Goal: Information Seeking & Learning: Learn about a topic

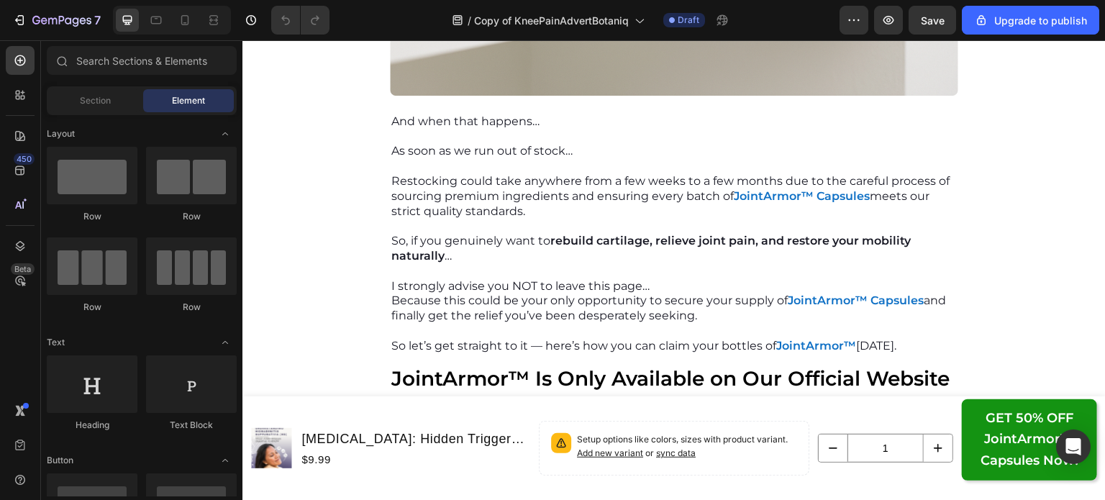
scroll to position [14381, 0]
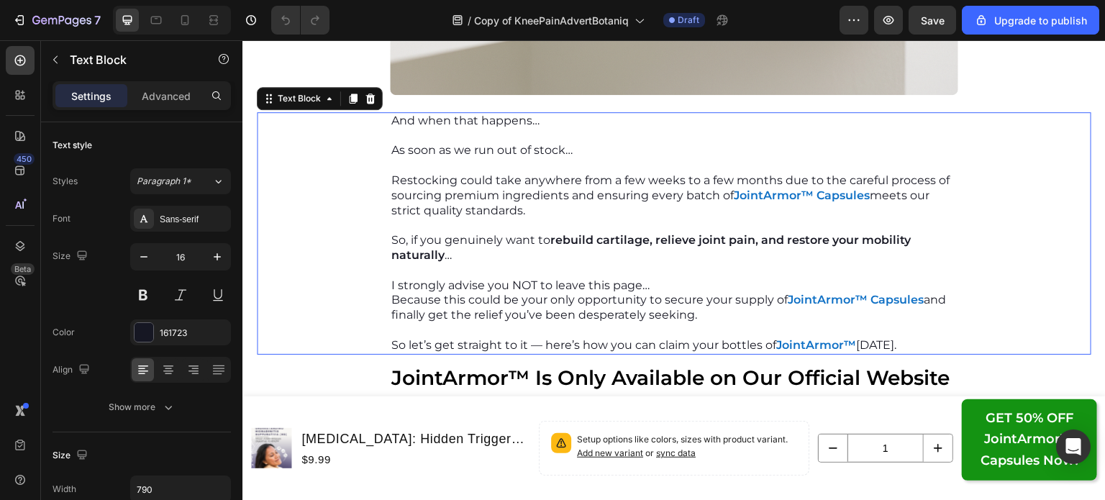
click at [504, 209] on p "Restocking could take anywhere from a few weeks to a few months due to the care…" at bounding box center [674, 195] width 566 height 45
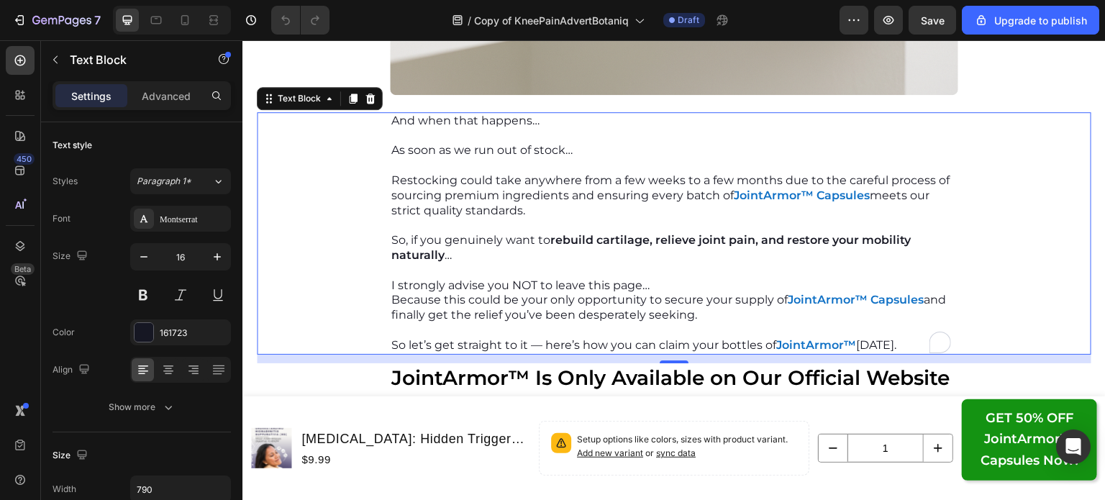
click at [450, 257] on p "So, if you genuinely want to rebuild cartilage, relieve joint pain, and restore…" at bounding box center [674, 248] width 566 height 30
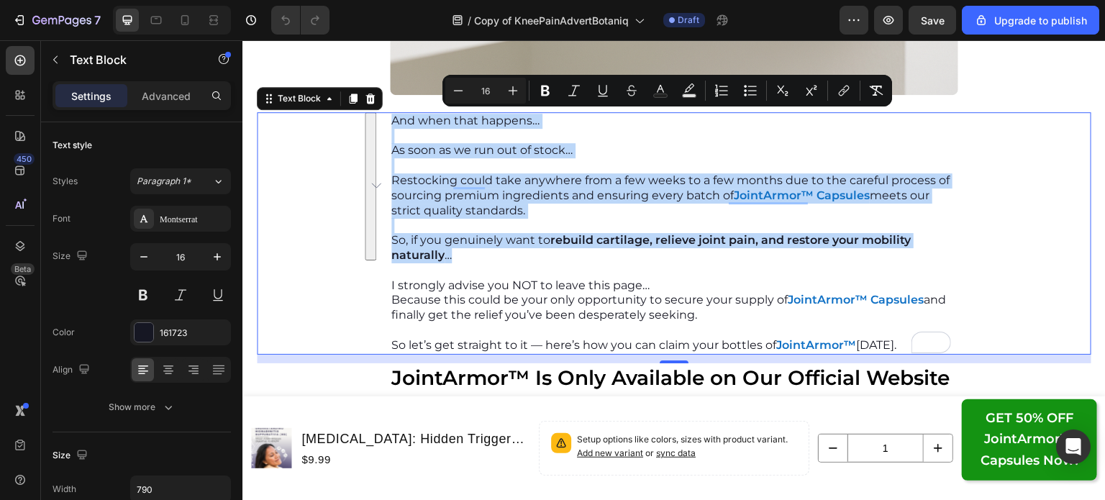
drag, startPoint x: 449, startPoint y: 257, endPoint x: 379, endPoint y: 121, distance: 152.9
click at [379, 121] on div "And when that happens… As soon as we run out of stock… Restocking could take an…" at bounding box center [674, 233] width 835 height 242
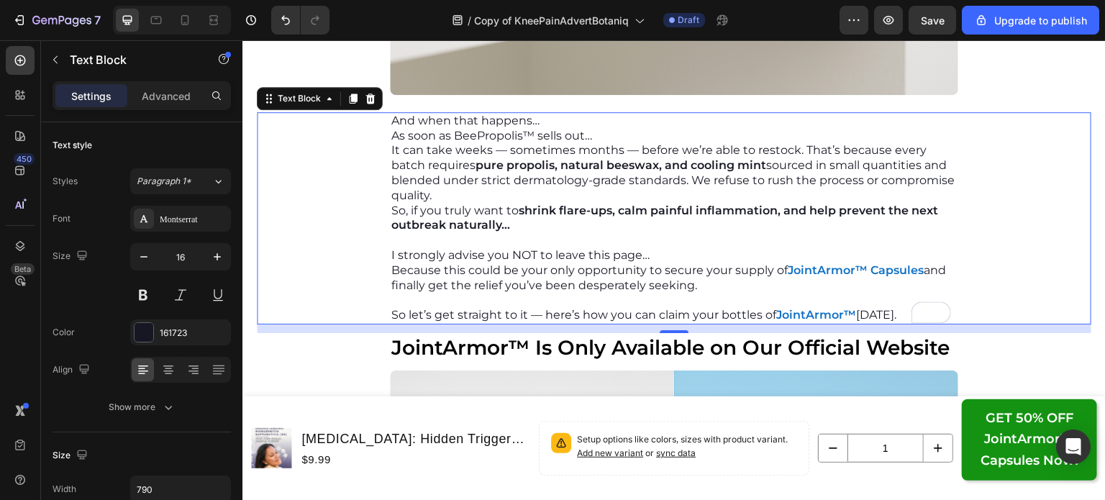
click at [544, 122] on p "And when that happens…" at bounding box center [674, 121] width 566 height 15
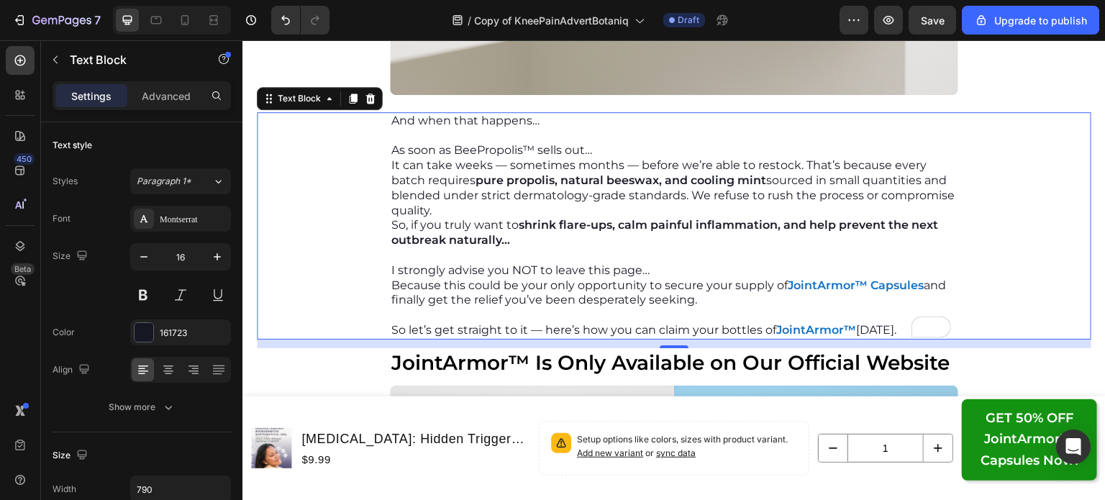
click at [600, 148] on p "As soon as BeePropolis™ sells out…" at bounding box center [674, 150] width 566 height 15
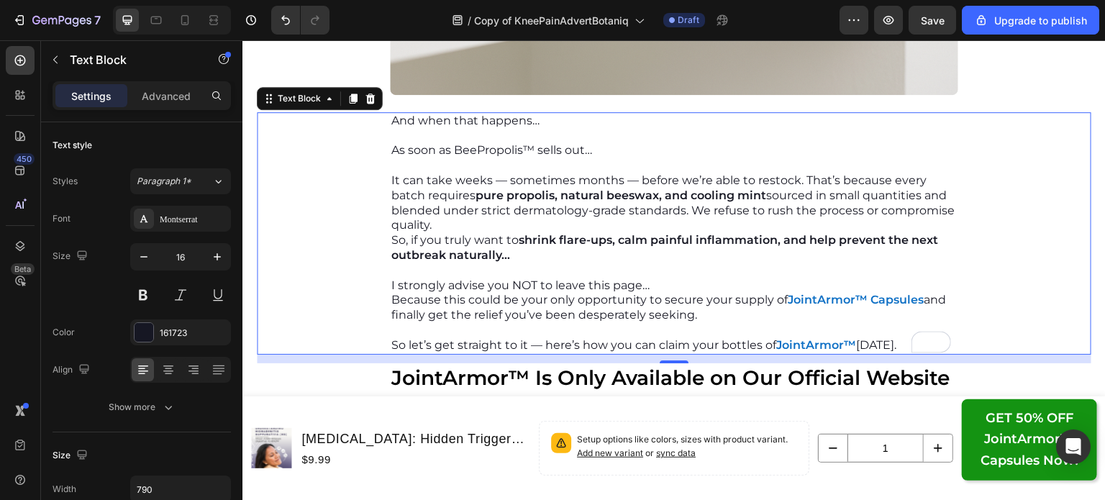
click at [489, 224] on p "It can take weeks — sometimes months — before we’re able to restock. That’s bec…" at bounding box center [674, 203] width 566 height 60
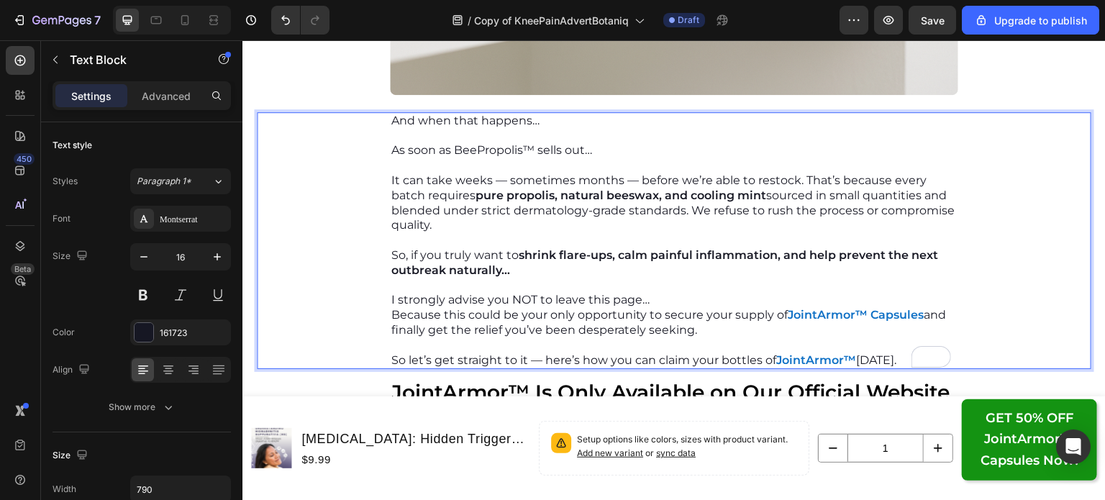
scroll to position [14477, 0]
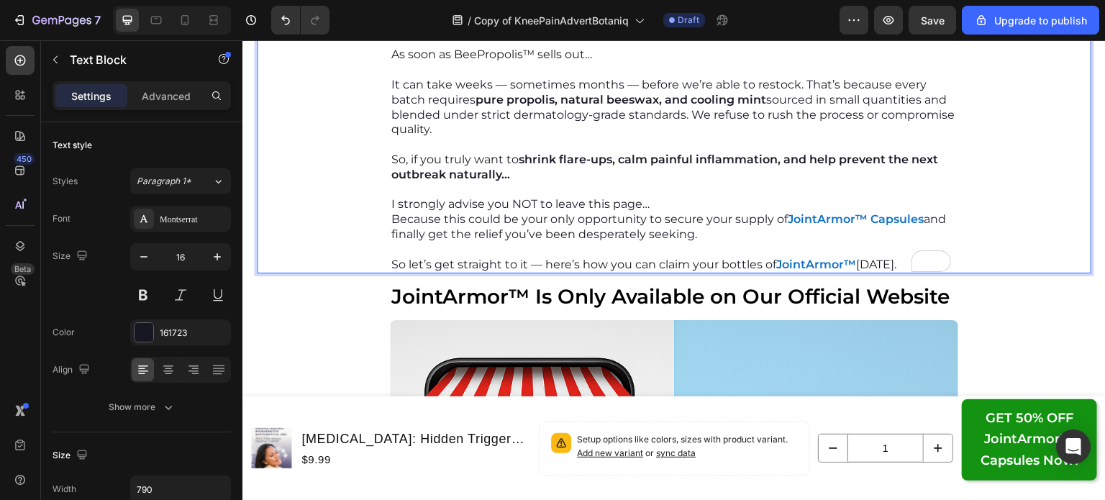
click at [614, 208] on p "I strongly advise you NOT to leave this page…" at bounding box center [674, 204] width 566 height 15
drag, startPoint x: 695, startPoint y: 239, endPoint x: 386, endPoint y: 219, distance: 309.3
click at [391, 219] on p "Because this could be your only opportunity to secure your supply of JointArmor…" at bounding box center [674, 227] width 566 height 30
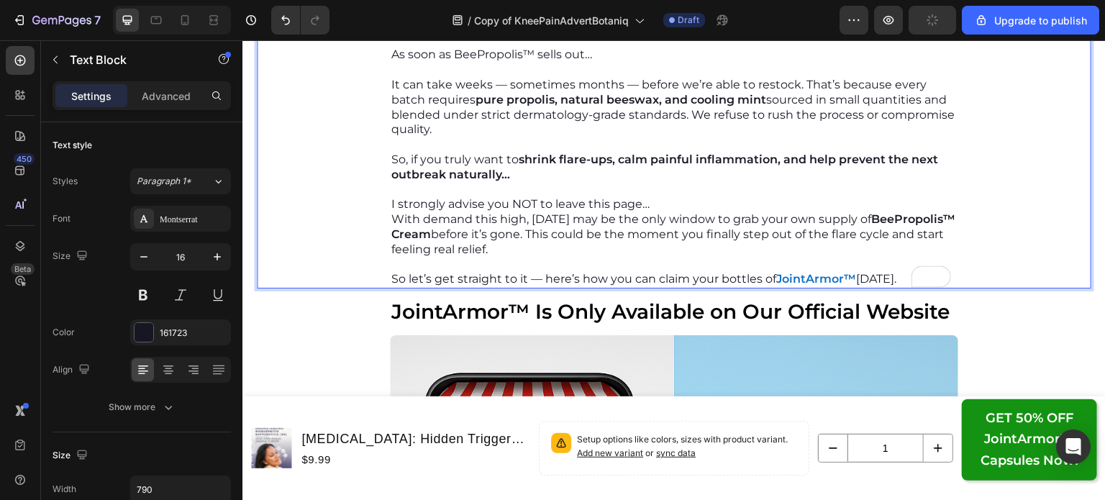
click at [652, 205] on p "I strongly advise you NOT to leave this page…" at bounding box center [674, 204] width 566 height 15
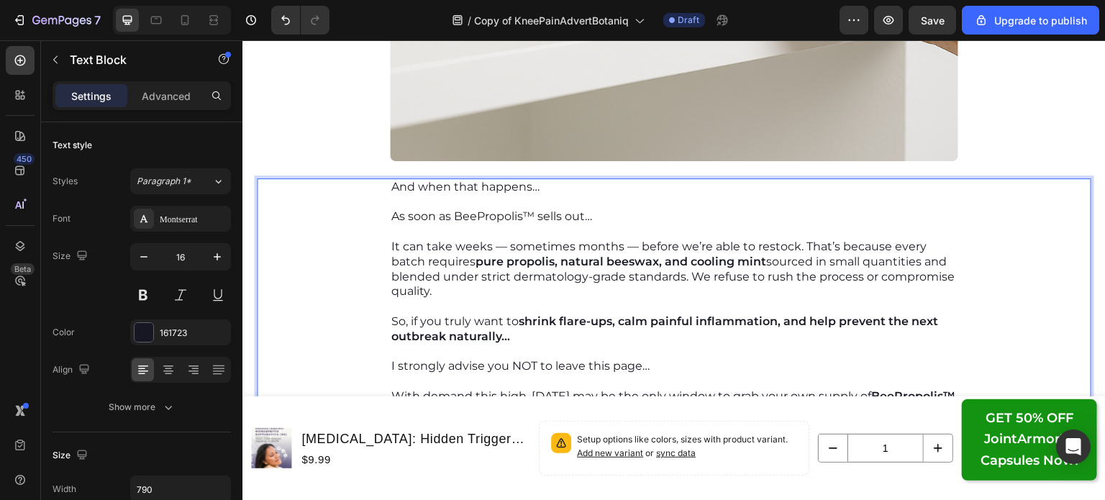
scroll to position [14396, 0]
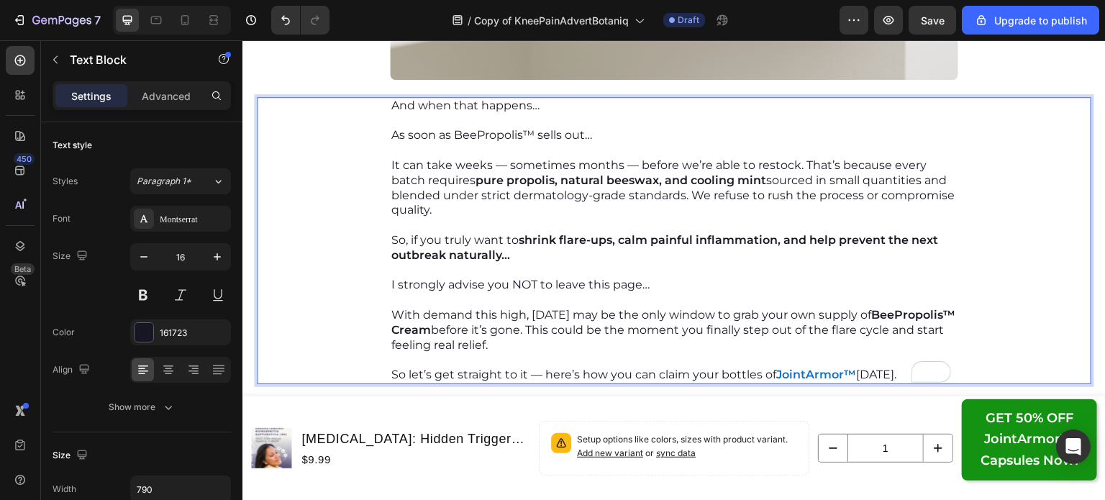
click at [623, 287] on p "I strongly advise you NOT to leave this page…" at bounding box center [674, 285] width 566 height 15
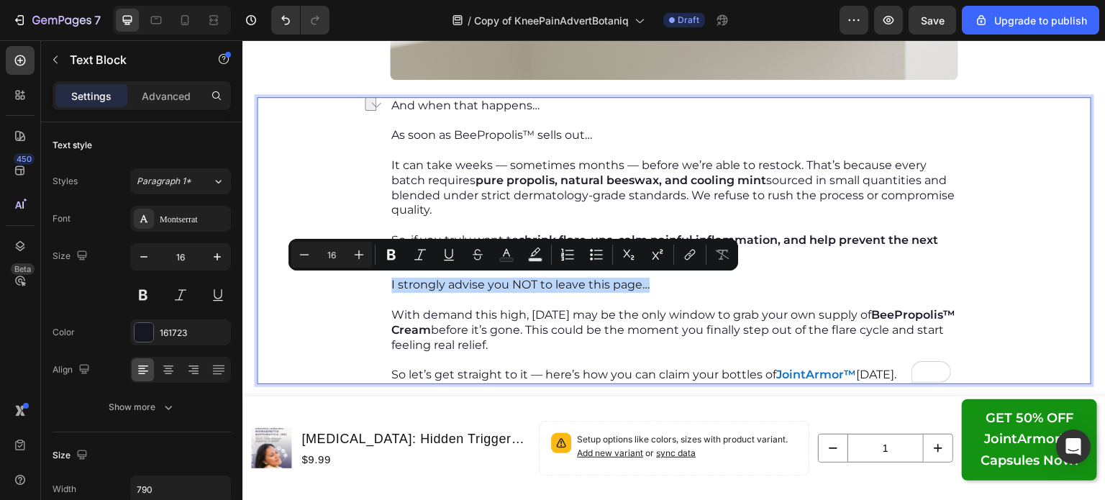
drag, startPoint x: 648, startPoint y: 288, endPoint x: 383, endPoint y: 281, distance: 264.9
click at [390, 281] on div "And when that happens… As soon as BeePropolis™ sells out… It can take weeks — s…" at bounding box center [674, 240] width 568 height 287
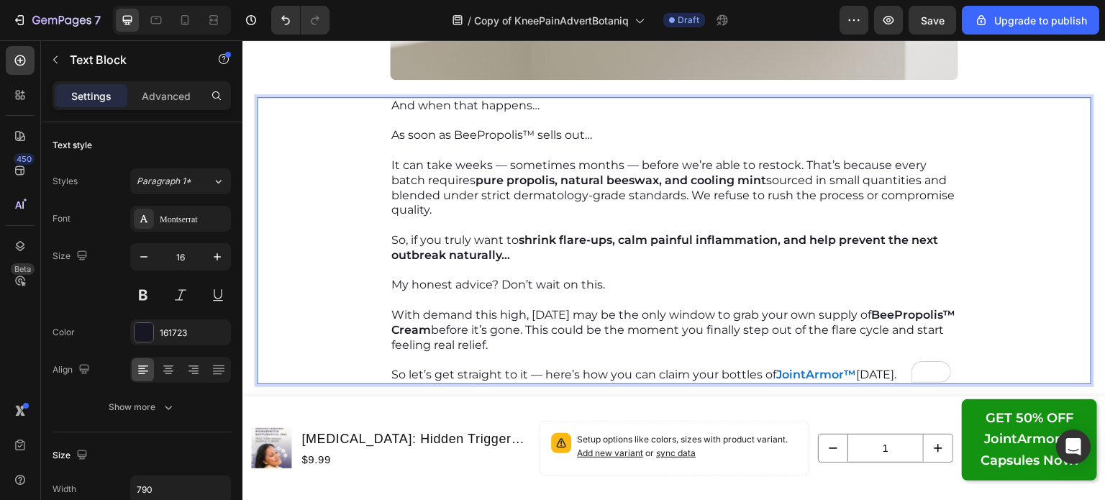
click at [510, 372] on p "So let’s get straight to it — here’s how you can claim your bottles of JointArm…" at bounding box center [674, 375] width 566 height 15
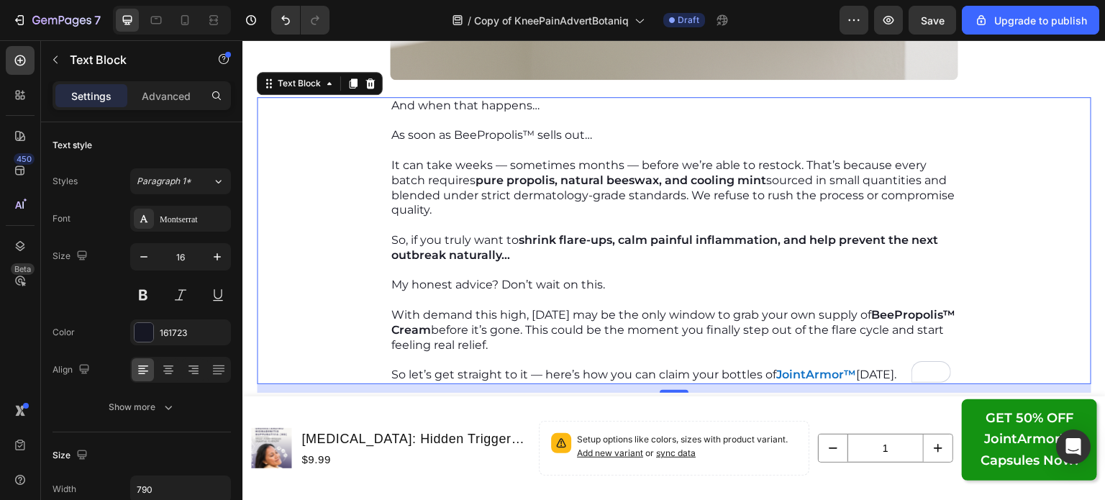
drag, startPoint x: 377, startPoint y: 372, endPoint x: 794, endPoint y: 373, distance: 416.6
click at [794, 373] on div "And when that happens… As soon as BeePropolis™ sells out… It can take weeks — s…" at bounding box center [674, 240] width 835 height 287
click at [871, 372] on p "So let’s get straight to it — here’s how you can claim your bottles of JointArm…" at bounding box center [674, 375] width 566 height 15
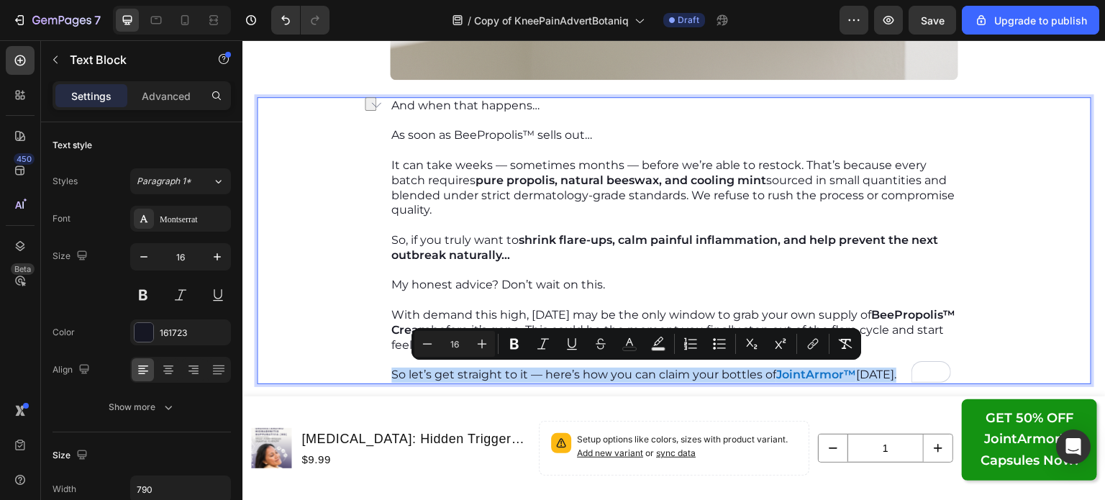
drag, startPoint x: 891, startPoint y: 374, endPoint x: 385, endPoint y: 370, distance: 505.9
click at [391, 370] on p "So let’s get straight to it — here’s how you can claim your bottles of JointArm…" at bounding box center [674, 375] width 566 height 15
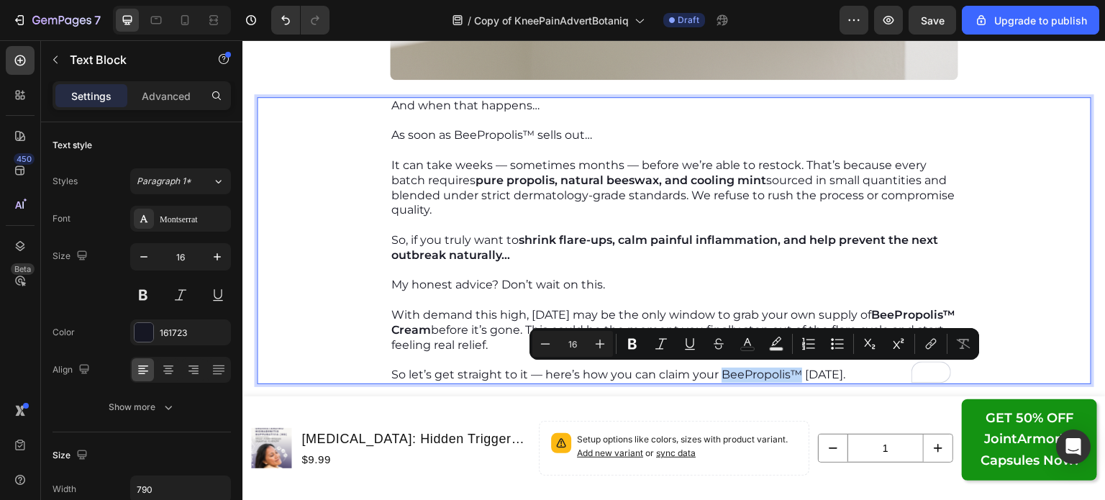
drag, startPoint x: 718, startPoint y: 374, endPoint x: 794, endPoint y: 374, distance: 76.3
click at [794, 374] on p "So let’s get straight to it — here’s how you can claim your BeePropolis™ [DATE]." at bounding box center [674, 375] width 566 height 15
click at [632, 345] on icon "Editor contextual toolbar" at bounding box center [632, 344] width 14 height 14
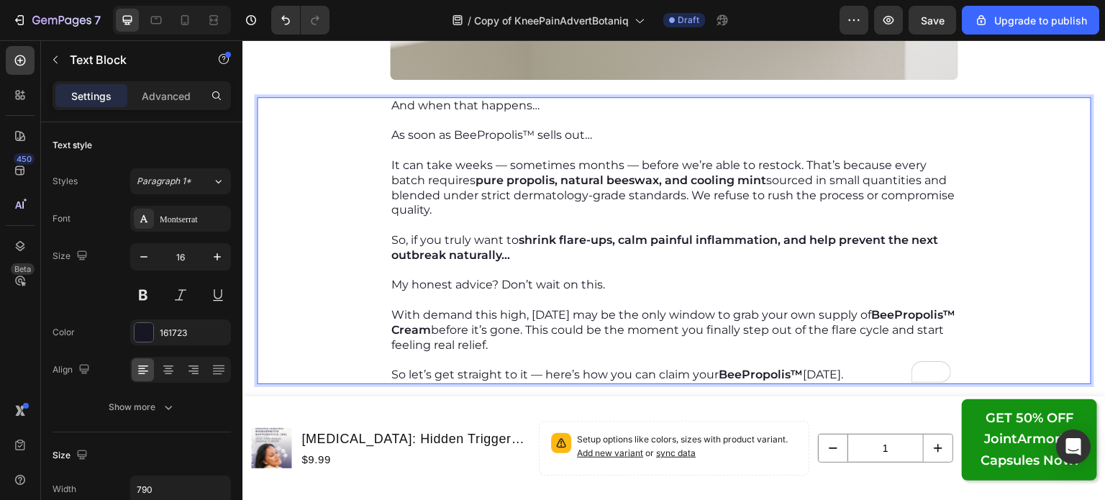
click at [794, 373] on strong "BeePropolis™" at bounding box center [761, 375] width 84 height 14
drag, startPoint x: 797, startPoint y: 374, endPoint x: 717, endPoint y: 371, distance: 79.9
click at [719, 371] on strong "BeePropolis™" at bounding box center [761, 375] width 84 height 14
drag, startPoint x: 768, startPoint y: 375, endPoint x: 718, endPoint y: 349, distance: 56.0
click at [718, 349] on p "With demand this high, [DATE] may be the only window to grab your own supply of…" at bounding box center [674, 330] width 566 height 45
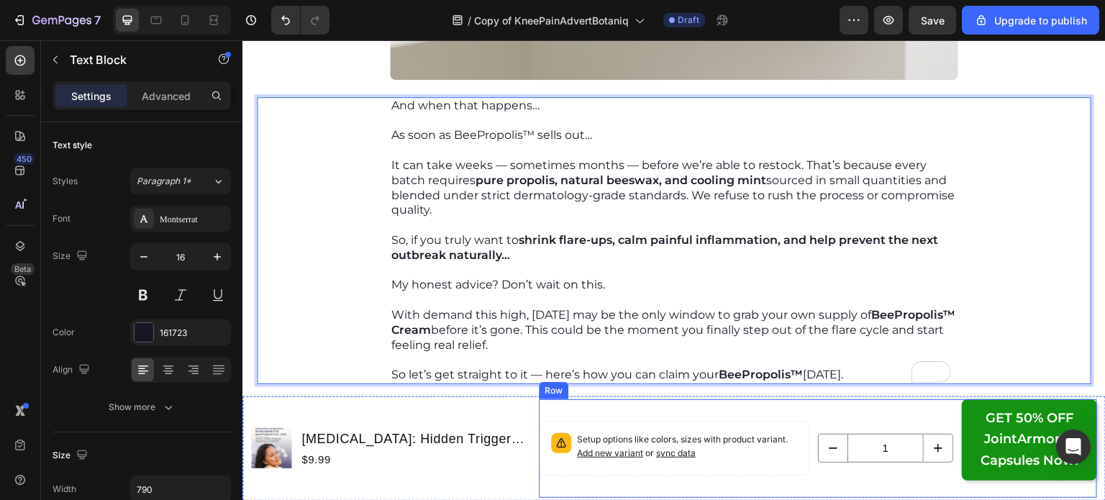
click at [797, 409] on div "Setup options like colors, sizes with product variant. Add new variant or sync …" at bounding box center [674, 448] width 271 height 99
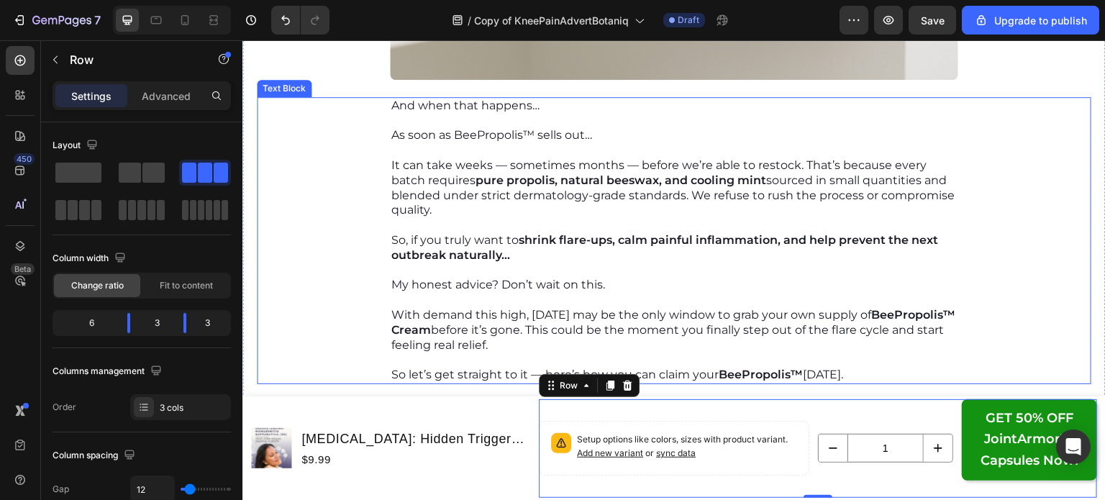
click at [778, 374] on strong "BeePropolis™" at bounding box center [761, 375] width 84 height 14
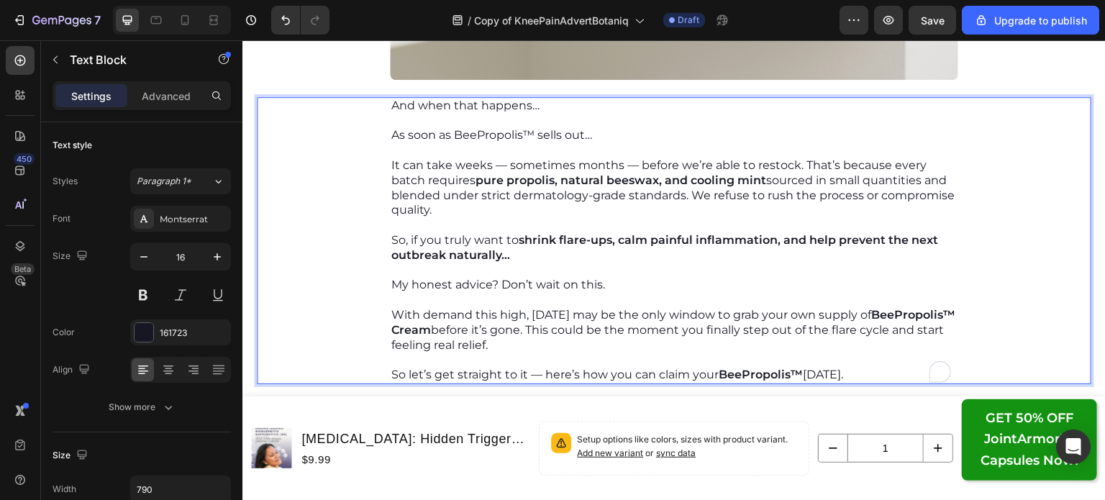
click at [794, 372] on strong "BeePropolis™" at bounding box center [761, 375] width 84 height 14
click at [740, 371] on strong "BeePropolis™" at bounding box center [761, 375] width 84 height 14
click at [798, 371] on p "So let’s get straight to it — here’s how you can claim your BeePropolis™ [DATE]." at bounding box center [674, 375] width 566 height 15
drag, startPoint x: 797, startPoint y: 372, endPoint x: 715, endPoint y: 374, distance: 81.3
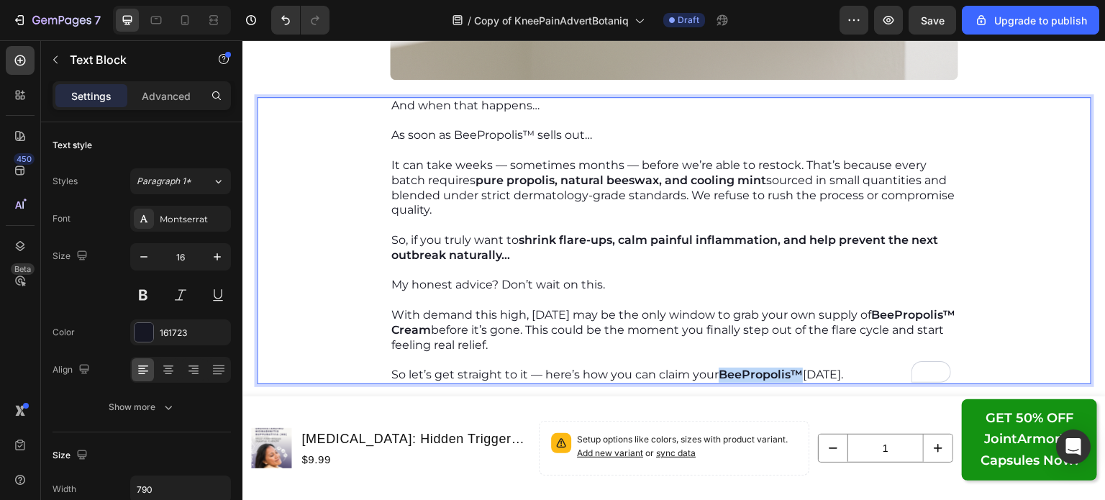
click at [719, 374] on strong "BeePropolis™" at bounding box center [761, 375] width 84 height 14
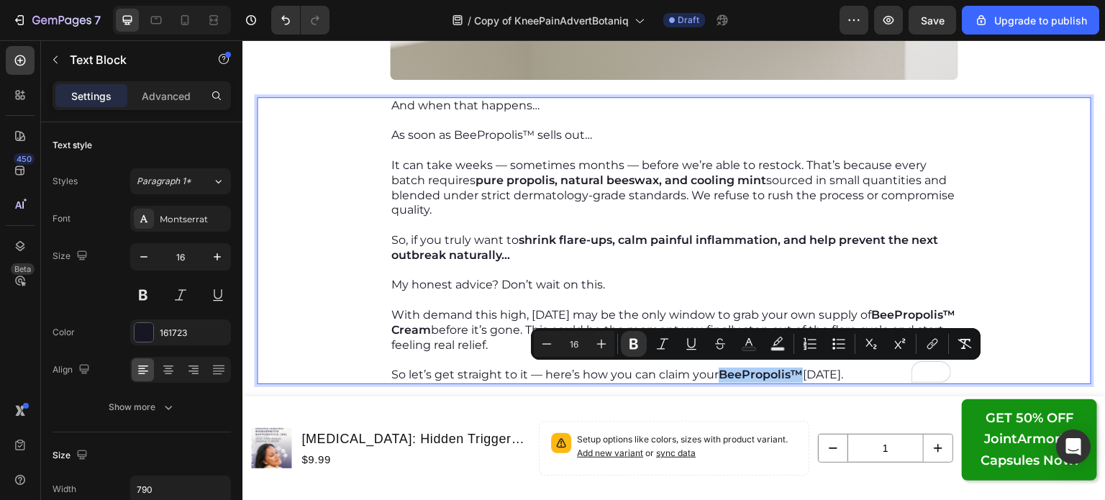
click at [750, 339] on icon "Editor contextual toolbar" at bounding box center [748, 342] width 7 height 8
type input "161723"
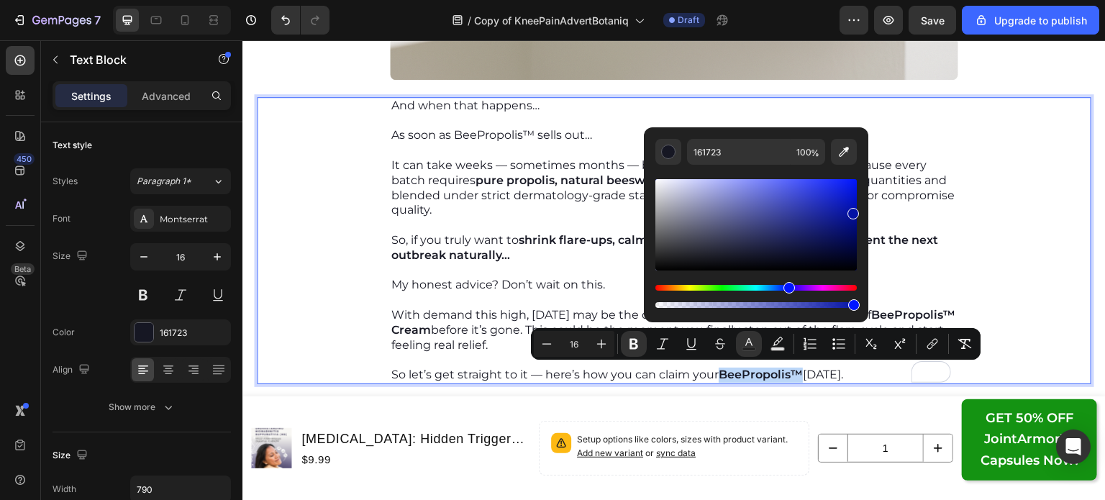
click at [852, 211] on div "Editor contextual toolbar" at bounding box center [755, 224] width 201 height 91
click at [852, 211] on div "Editor contextual toolbar" at bounding box center [854, 214] width 12 height 12
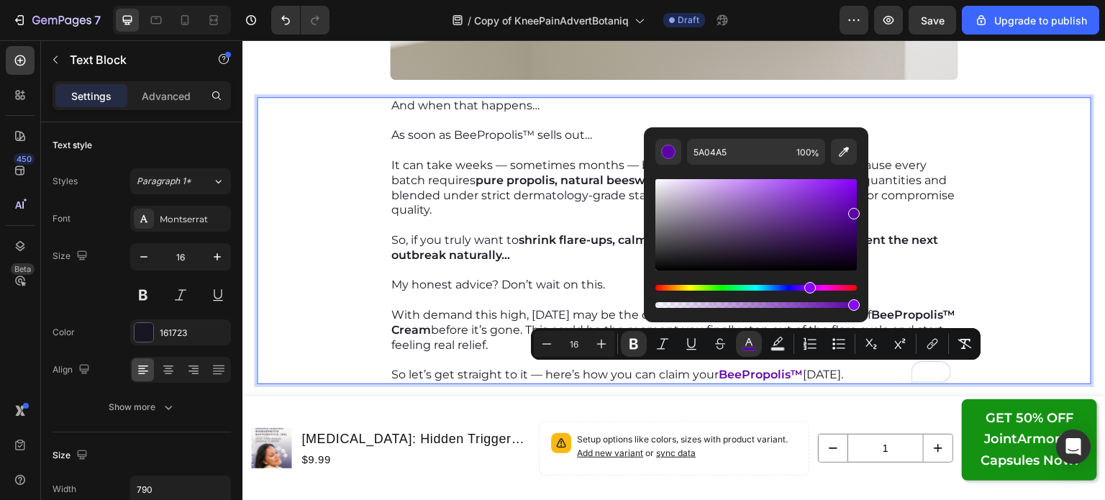
drag, startPoint x: 790, startPoint y: 287, endPoint x: 808, endPoint y: 285, distance: 18.1
click at [808, 285] on div "Hue" at bounding box center [810, 288] width 12 height 12
drag, startPoint x: 855, startPoint y: 212, endPoint x: 863, endPoint y: 212, distance: 8.6
click at [863, 212] on div "52009B 100 %" at bounding box center [756, 218] width 224 height 183
type input "5500A0"
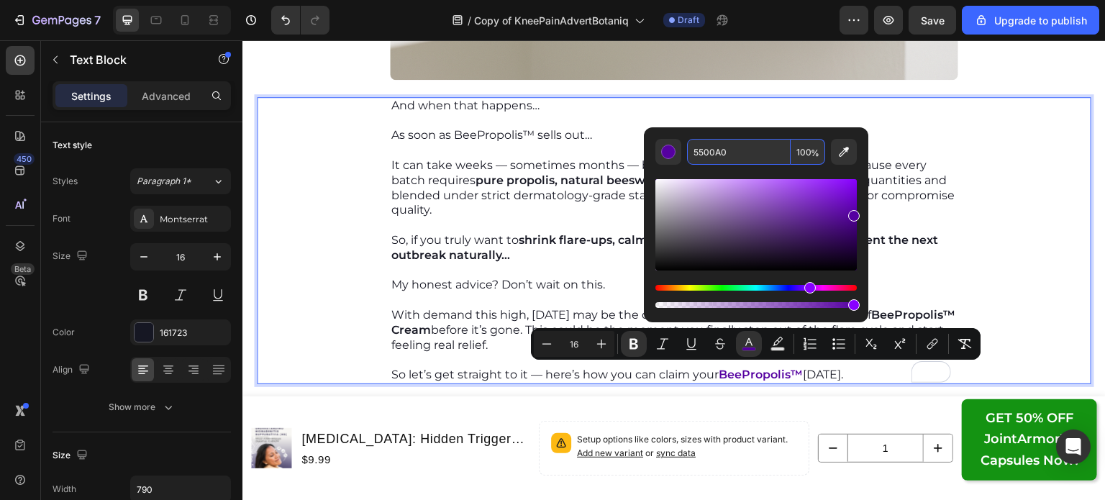
click at [756, 152] on input "5500A0" at bounding box center [739, 152] width 104 height 26
copy p "So let’s get straight to it — here’s how you can claim your BeePropolis™"
click at [1010, 244] on div "And when that happens… As soon as BeePropolis™ sells out… It can take weeks — s…" at bounding box center [674, 240] width 835 height 287
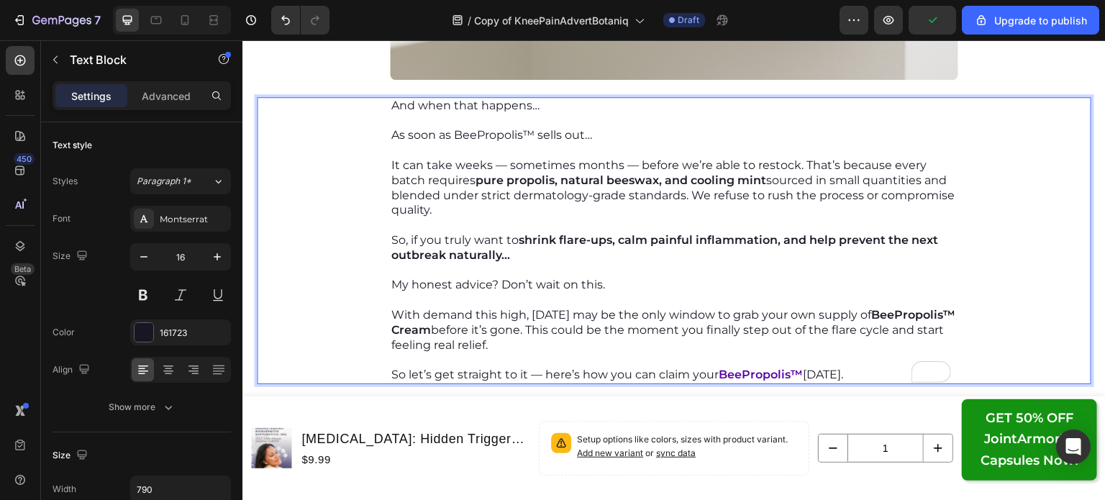
click at [881, 309] on strong "BeePropolis™ Cream" at bounding box center [673, 322] width 564 height 29
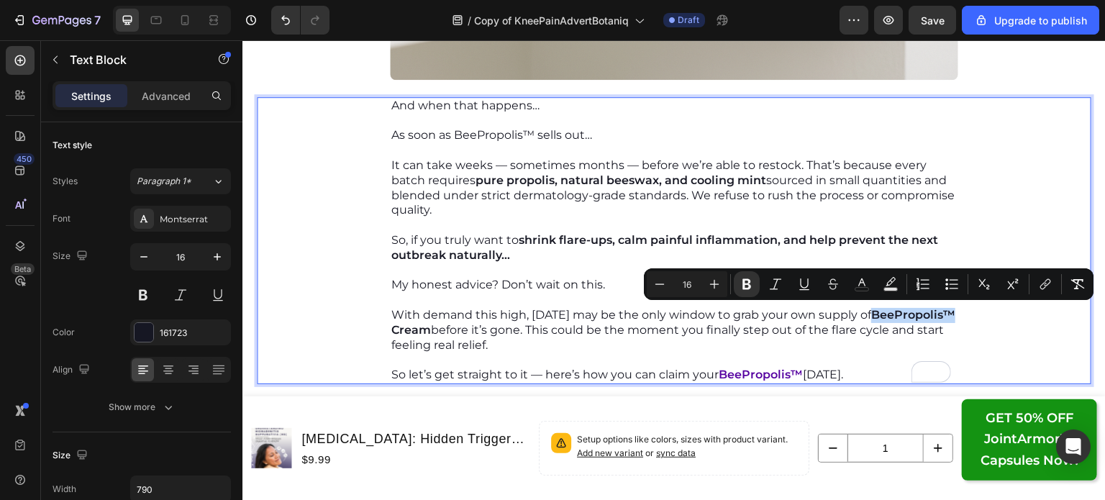
drag, startPoint x: 863, startPoint y: 310, endPoint x: 940, endPoint y: 311, distance: 77.0
click at [940, 311] on strong "BeePropolis™ Cream" at bounding box center [673, 322] width 564 height 29
click at [866, 288] on rect "Editor contextual toolbar" at bounding box center [863, 290] width 14 height 4
type input "161723"
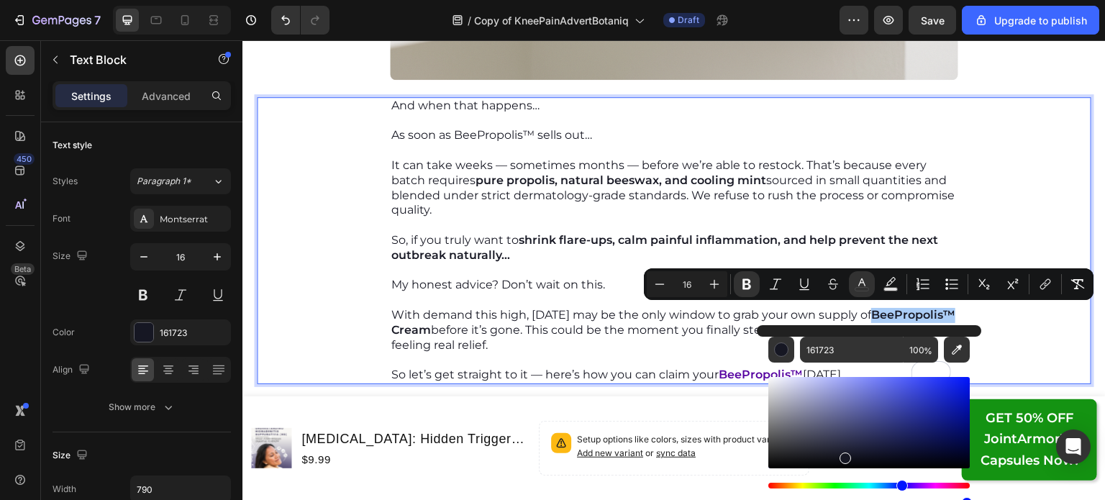
click at [874, 363] on div "Editor contextual toolbar" at bounding box center [868, 436] width 201 height 146
click at [864, 351] on input "161723" at bounding box center [852, 350] width 104 height 26
paste input "5500A0"
type input "5500A0"
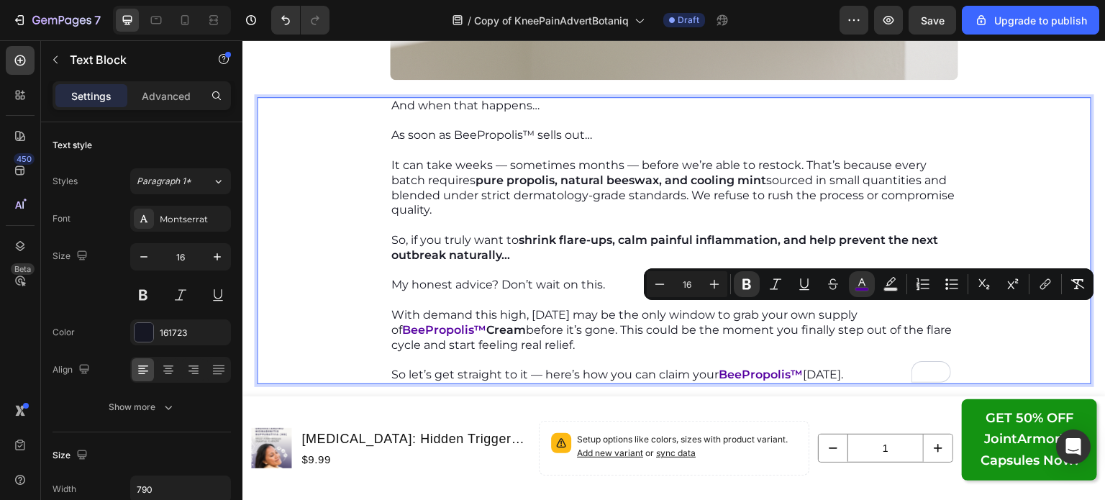
click at [478, 132] on p "As soon as BeePropolis™ sells out…" at bounding box center [674, 135] width 566 height 15
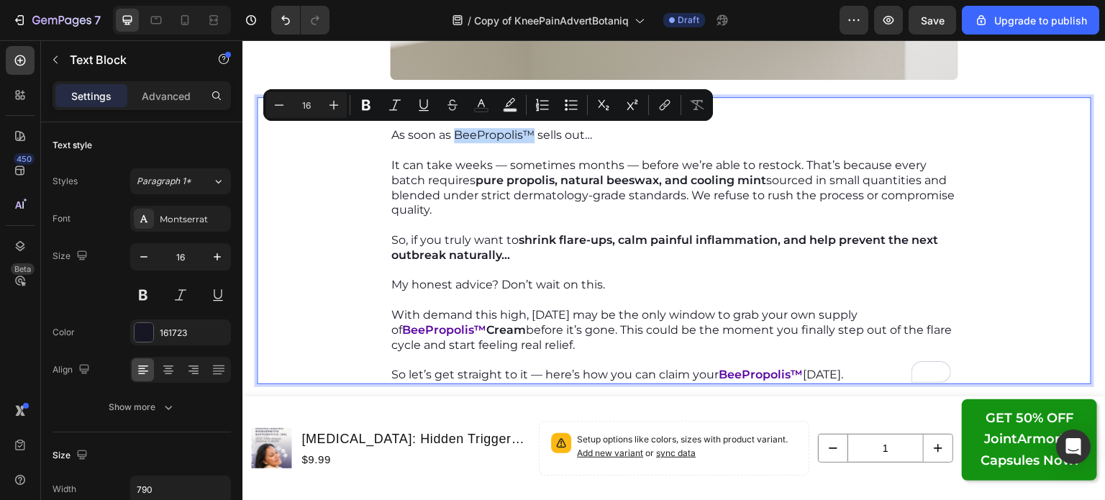
drag, startPoint x: 451, startPoint y: 135, endPoint x: 527, endPoint y: 136, distance: 76.3
click at [527, 136] on p "As soon as BeePropolis™ sells out…" at bounding box center [674, 135] width 566 height 15
click at [367, 104] on icon "Editor contextual toolbar" at bounding box center [366, 105] width 9 height 11
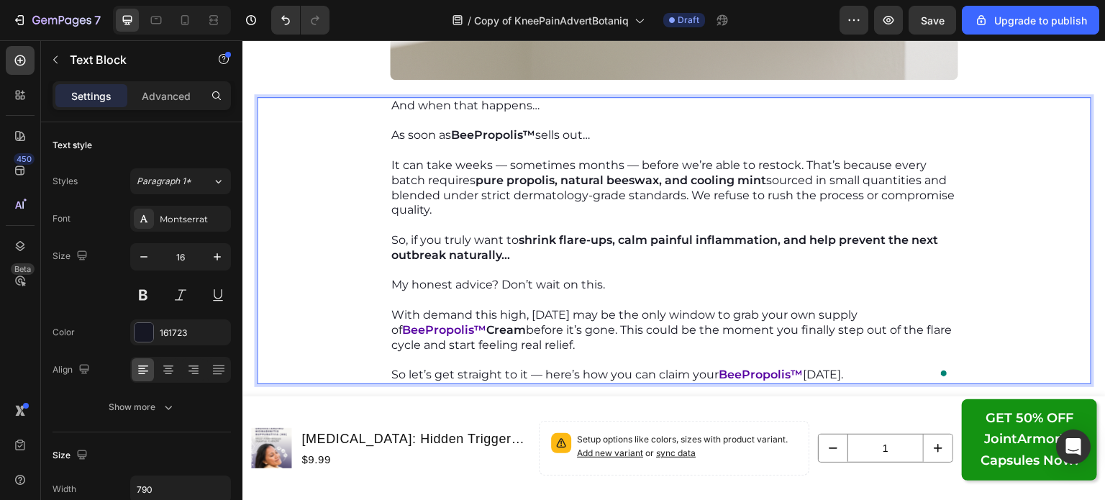
click at [489, 105] on p "And when that happens…" at bounding box center [674, 106] width 566 height 15
drag, startPoint x: 449, startPoint y: 135, endPoint x: 527, endPoint y: 135, distance: 78.4
click at [527, 135] on strong "BeePropolis™" at bounding box center [493, 135] width 84 height 14
click at [537, 178] on strong "pure propolis, natural beeswax, and cooling mint" at bounding box center [621, 180] width 291 height 14
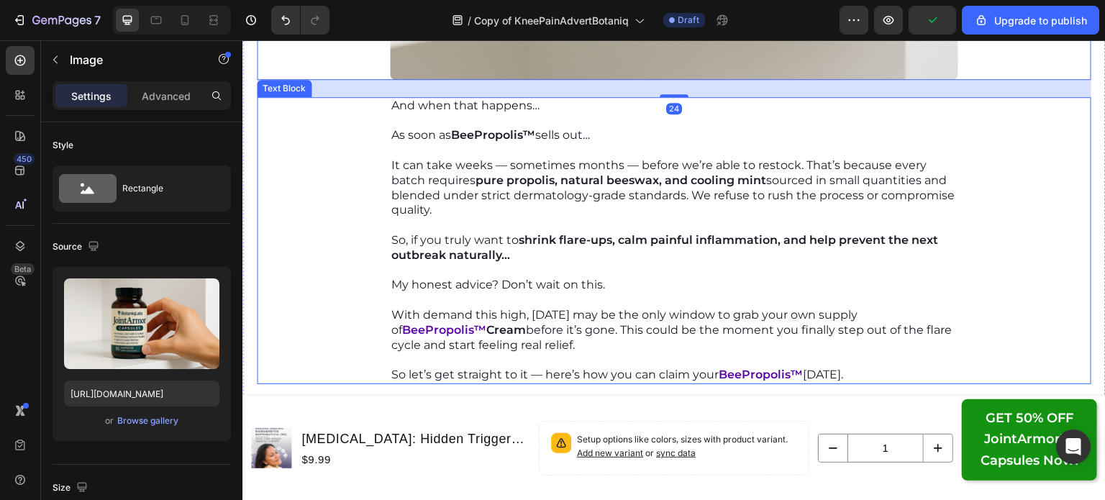
click at [484, 153] on p "Rich Text Editor. Editing area: main" at bounding box center [674, 150] width 566 height 15
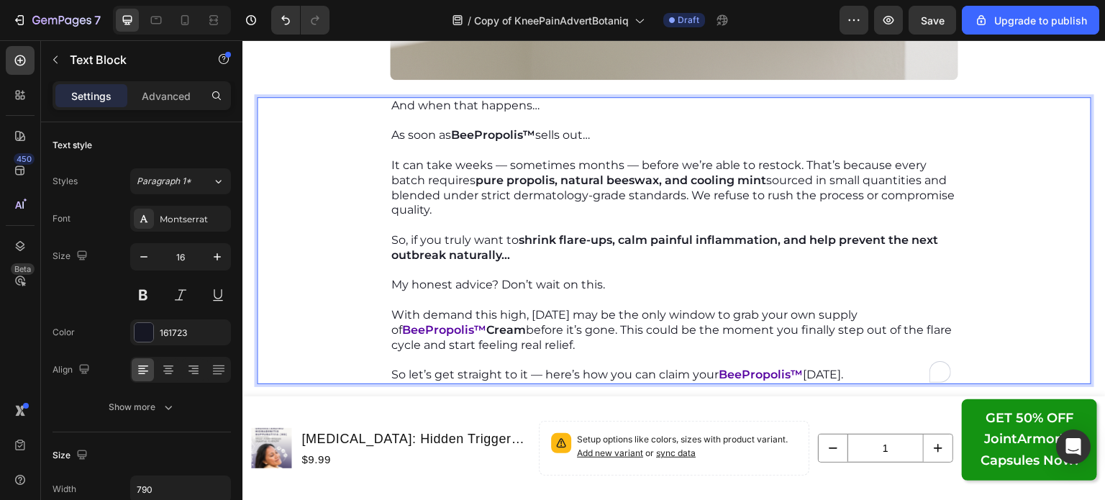
drag, startPoint x: 528, startPoint y: 135, endPoint x: 465, endPoint y: 137, distance: 63.4
click at [451, 132] on strong "BeePropolis™" at bounding box center [493, 135] width 84 height 14
drag, startPoint x: 450, startPoint y: 134, endPoint x: 529, endPoint y: 135, distance: 79.2
click at [529, 135] on strong "BeePropolis™" at bounding box center [493, 135] width 84 height 14
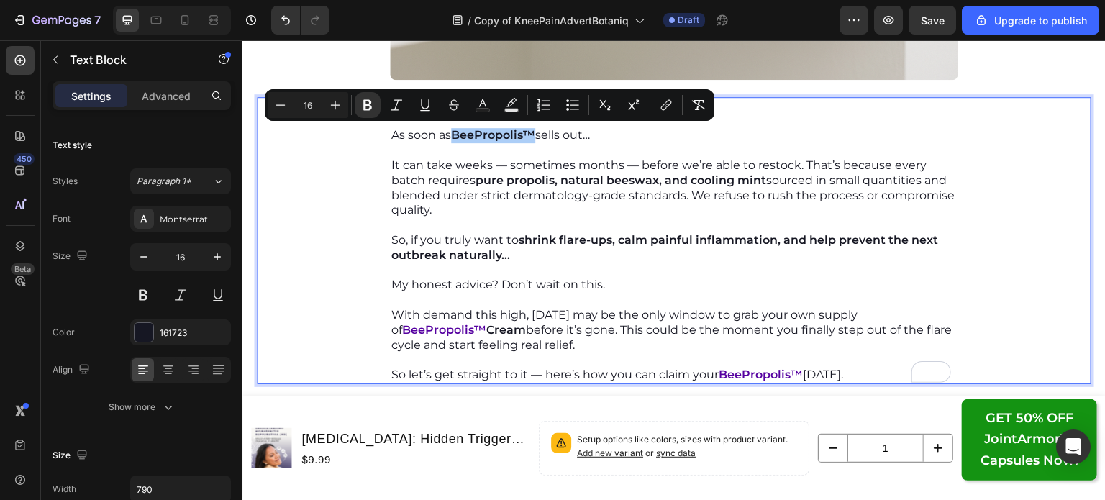
click at [487, 103] on icon "Editor contextual toolbar" at bounding box center [483, 105] width 14 height 14
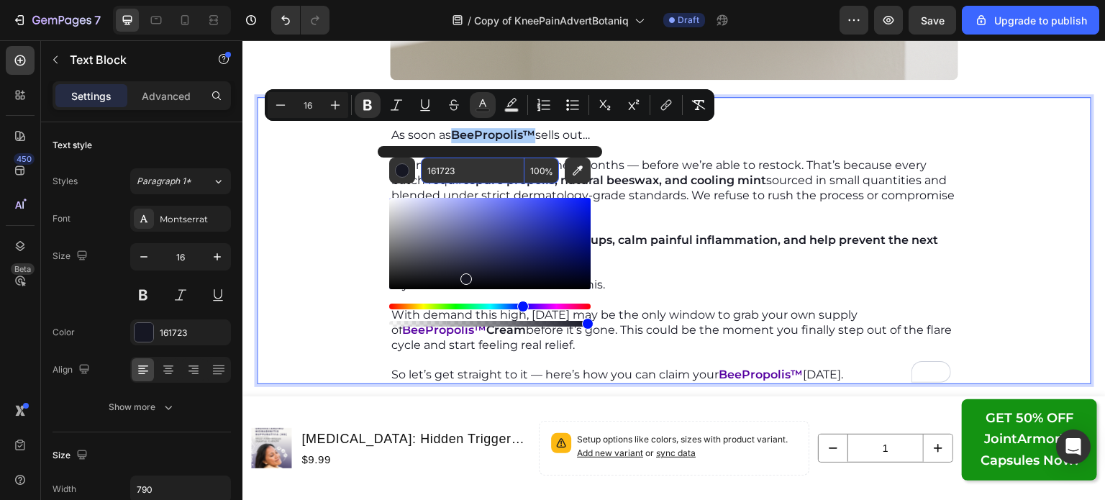
click at [462, 168] on input "161723" at bounding box center [473, 171] width 104 height 26
paste input "5500A0"
type input "5500A0"
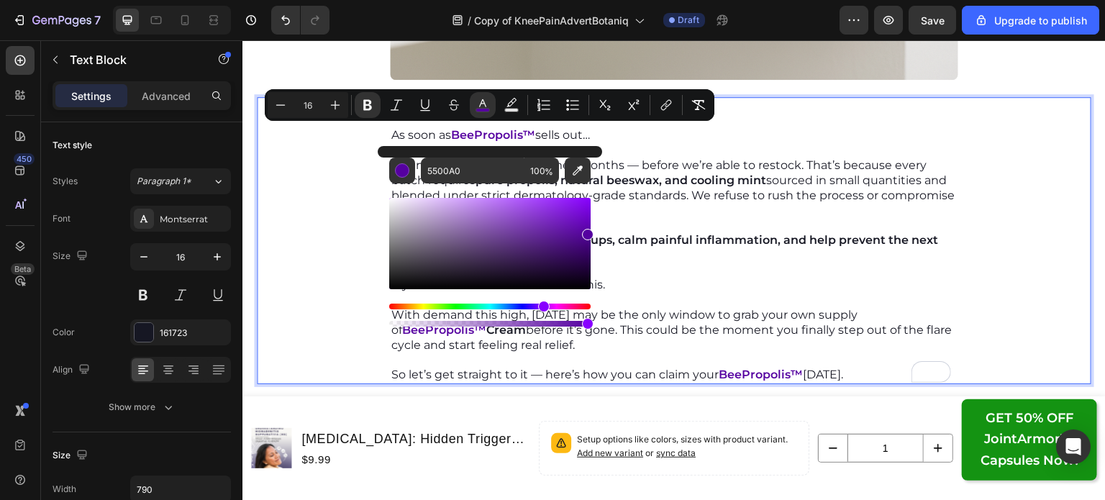
click at [678, 209] on p "It can take weeks — sometimes months — before we’re able to restock. That’s bec…" at bounding box center [674, 188] width 566 height 60
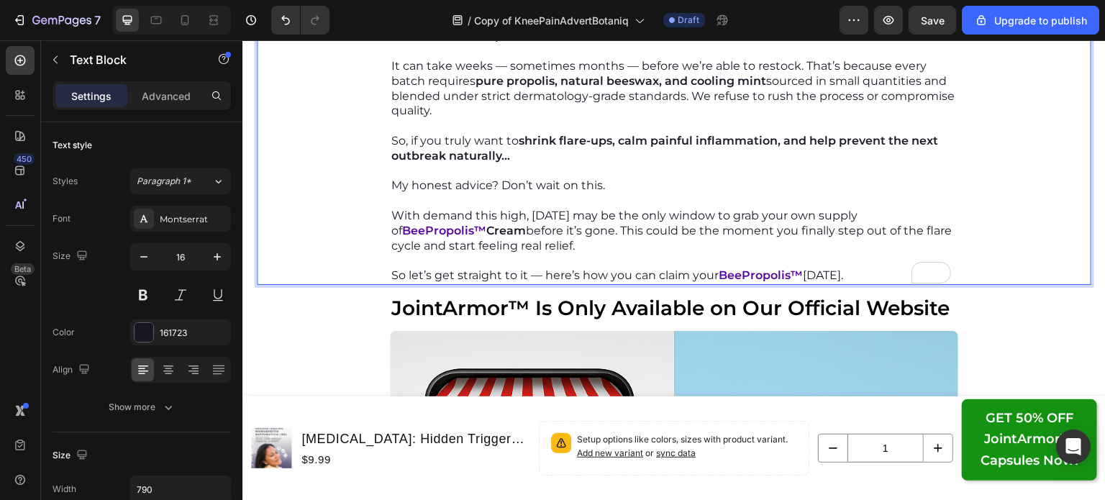
scroll to position [14491, 0]
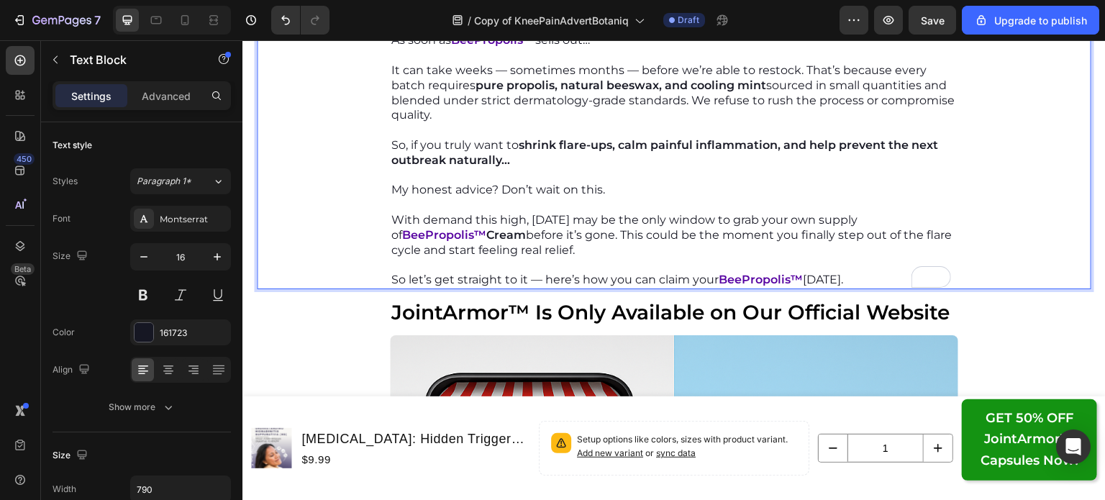
click at [707, 273] on p "So let’s get straight to it — here’s how you can claim your BeePropolis™ [DATE]." at bounding box center [674, 280] width 566 height 15
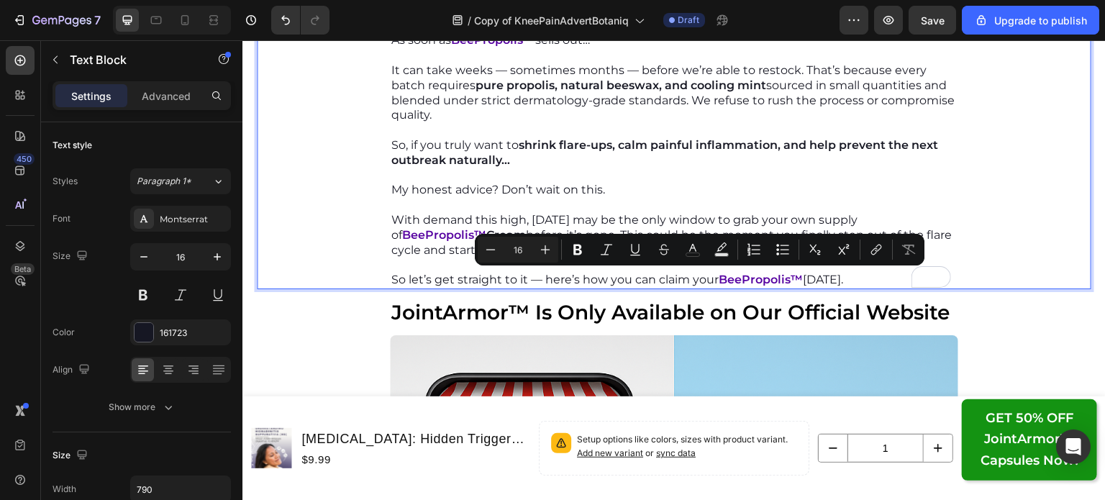
click at [836, 278] on p "So let’s get straight to it — here’s how you can claim your BeePropolis™ [DATE]." at bounding box center [674, 280] width 566 height 15
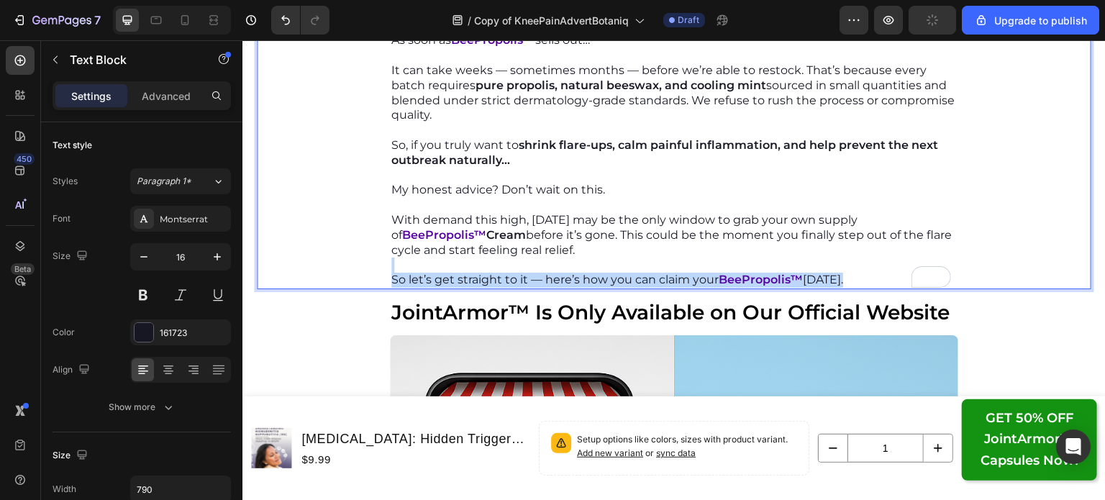
drag, startPoint x: 850, startPoint y: 283, endPoint x: 375, endPoint y: 268, distance: 475.8
click at [375, 268] on div "And when that happens… As soon as BeePropolis™ sells out… It can take weeks — s…" at bounding box center [674, 145] width 835 height 287
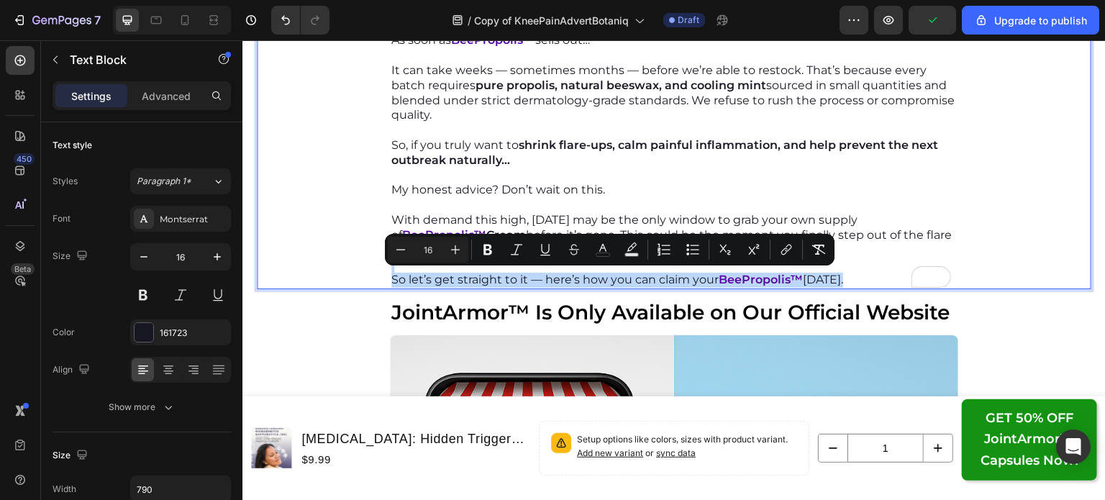
copy div "So let’s get straight to it — here’s how you can claim your BeePropolis™ [DATE]."
click at [532, 276] on p "So let’s get straight to it — here’s how you can claim your BeePropolis™ [DATE]." at bounding box center [674, 280] width 566 height 15
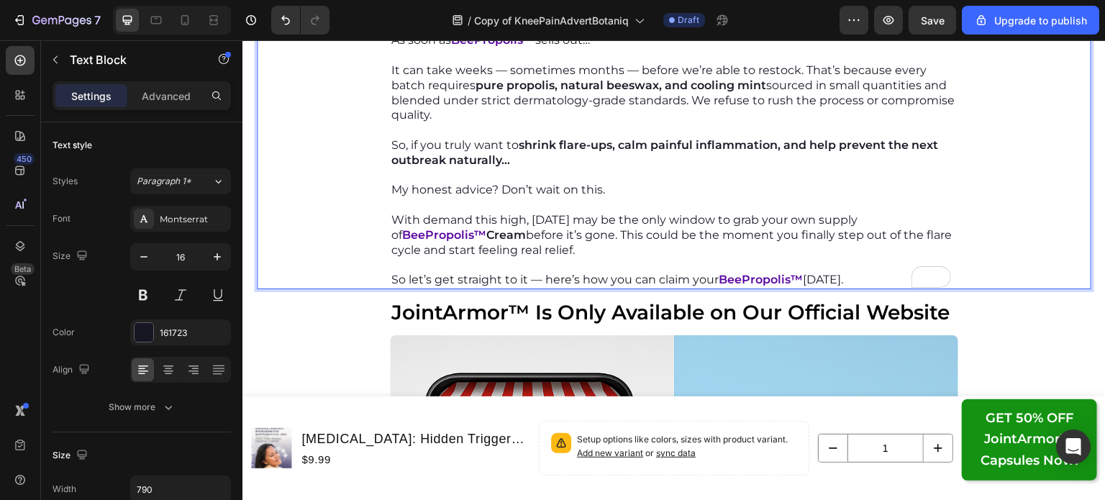
drag, startPoint x: 532, startPoint y: 276, endPoint x: 397, endPoint y: 282, distance: 135.4
click at [397, 282] on p "So let’s get straight to it — here’s how you can claim your BeePropolis™ [DATE]." at bounding box center [674, 280] width 566 height 15
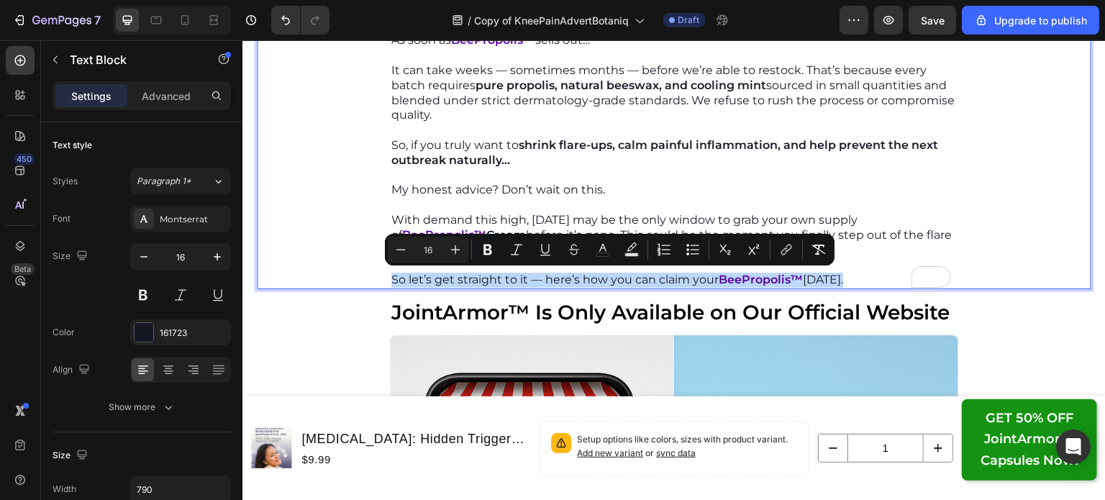
drag, startPoint x: 388, startPoint y: 279, endPoint x: 835, endPoint y: 277, distance: 447.6
click at [835, 277] on p "So let’s get straight to it — here’s how you can claim your BeePropolis™ [DATE]." at bounding box center [674, 280] width 566 height 15
copy p "So let’s get straight to it — here’s how you can claim your BeePropolis™ [DATE]."
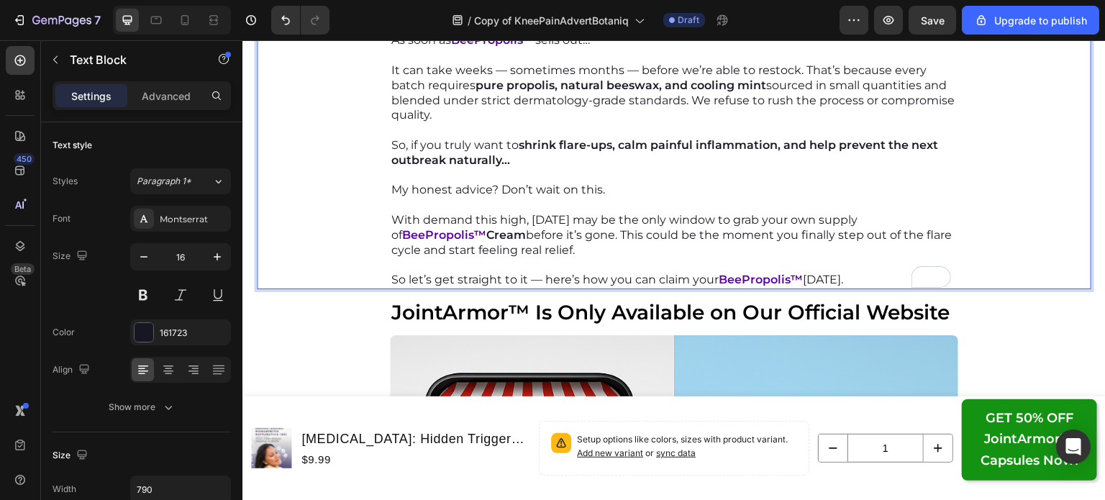
click at [678, 185] on p "My honest advice? Don’t wait on this." at bounding box center [674, 190] width 566 height 15
click at [682, 279] on p "So let’s get straight to it — here’s how you can claim your BeePropolis™ [DATE]." at bounding box center [674, 280] width 566 height 15
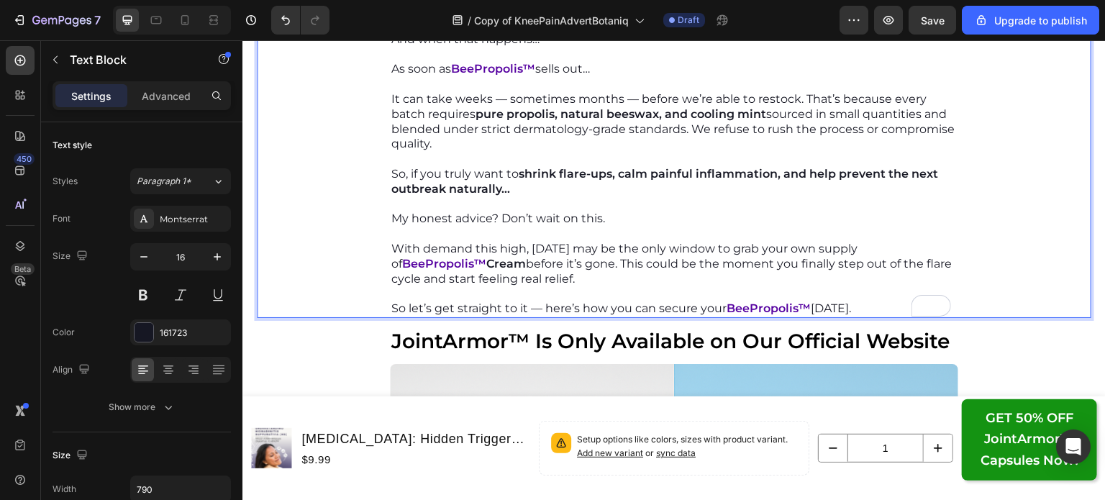
scroll to position [14466, 0]
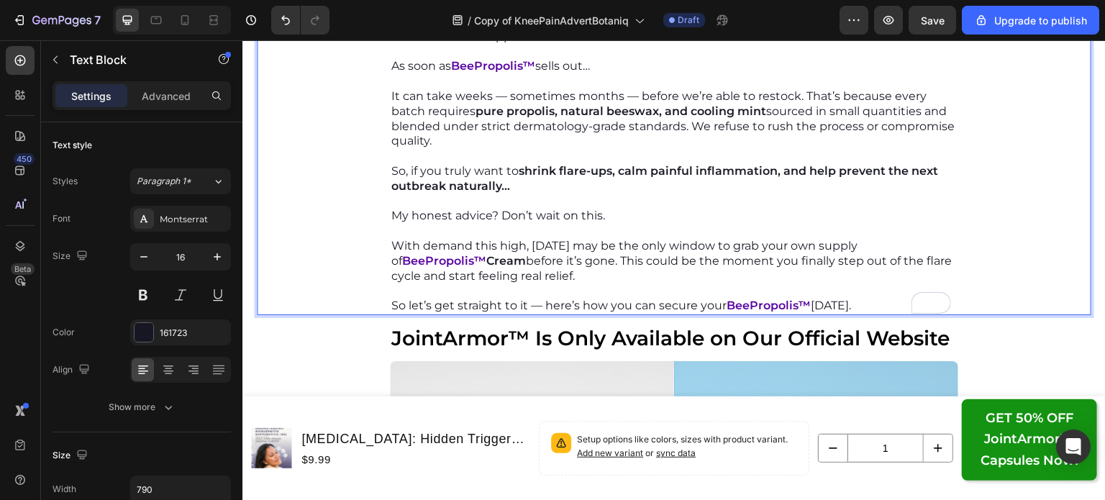
click at [486, 262] on strong "Cream" at bounding box center [506, 261] width 40 height 14
click at [594, 258] on strong "Overnight HS Flare-Up ReliefCream" at bounding box center [592, 261] width 212 height 14
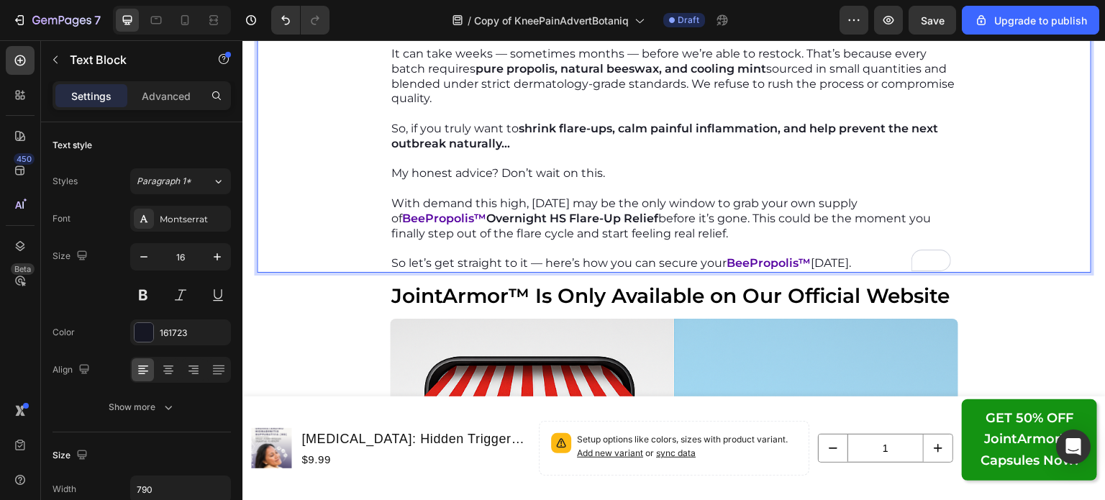
scroll to position [14516, 0]
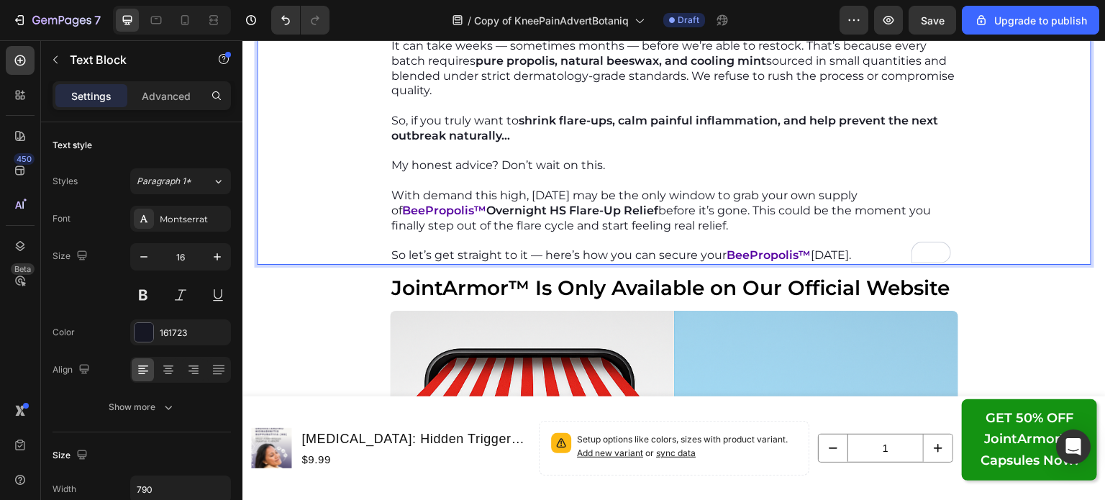
click at [557, 209] on p "With demand this high, [DATE] may be the only window to grab your own supply of…" at bounding box center [674, 211] width 566 height 45
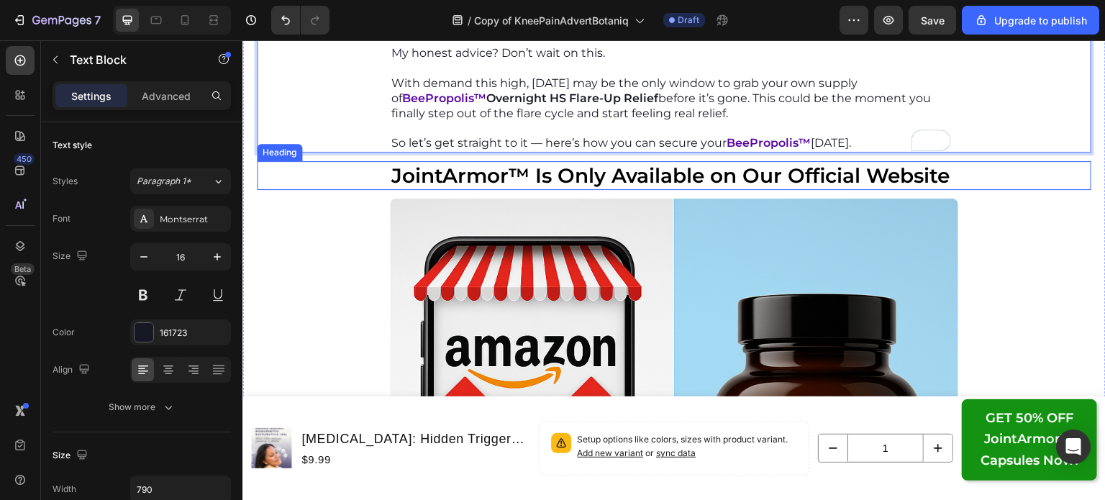
scroll to position [14630, 0]
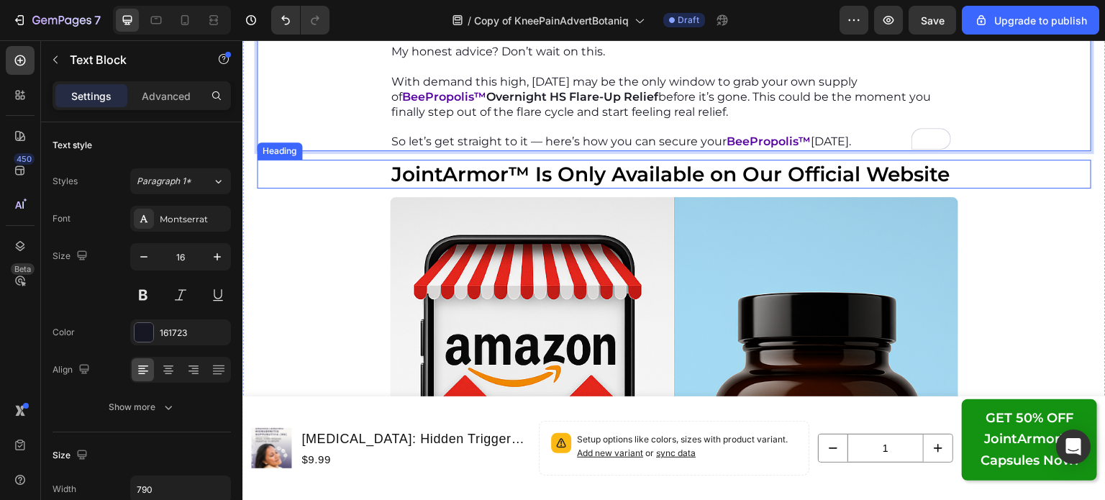
click at [584, 175] on strong "JointArmor™ Is Only Available on Our Official Website" at bounding box center [670, 174] width 558 height 24
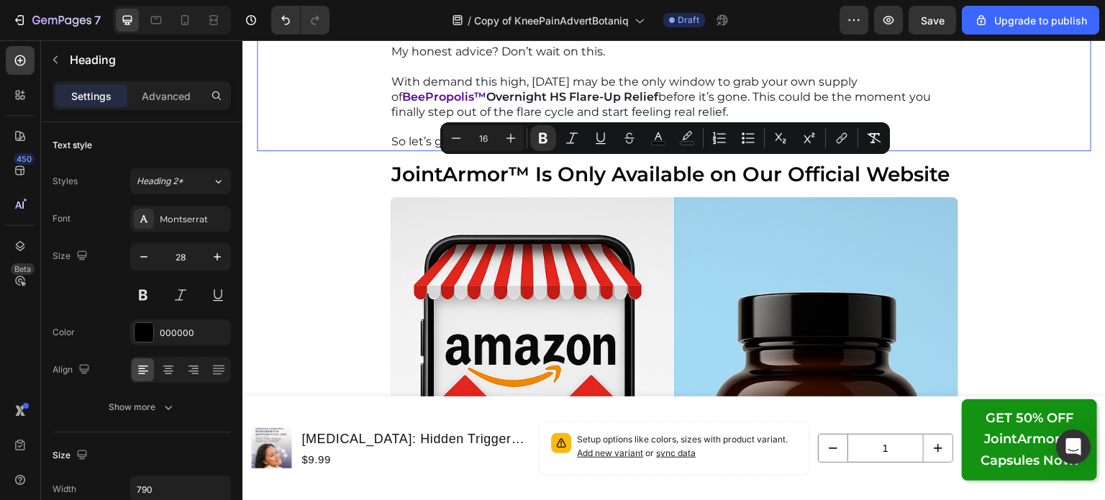
click at [658, 84] on p "With demand this high, [DATE] may be the only window to grab your own supply of…" at bounding box center [674, 97] width 566 height 45
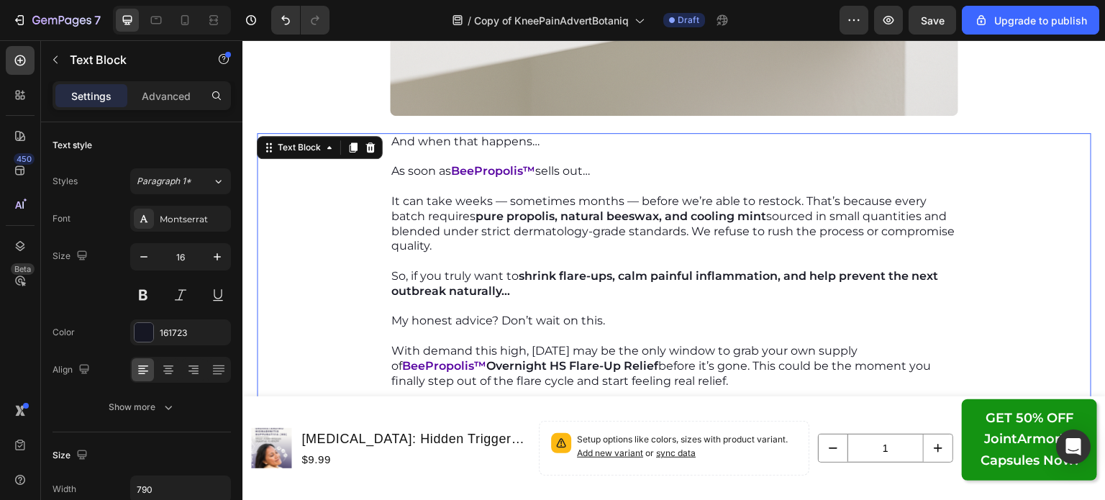
scroll to position [14454, 0]
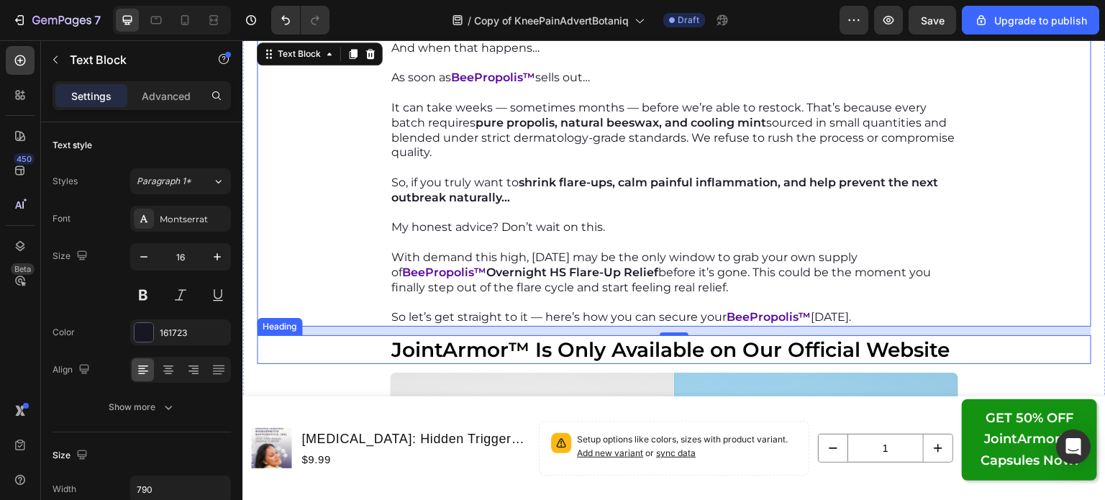
click at [539, 359] on strong "JointArmor™ Is Only Available on Our Official Website" at bounding box center [670, 349] width 558 height 24
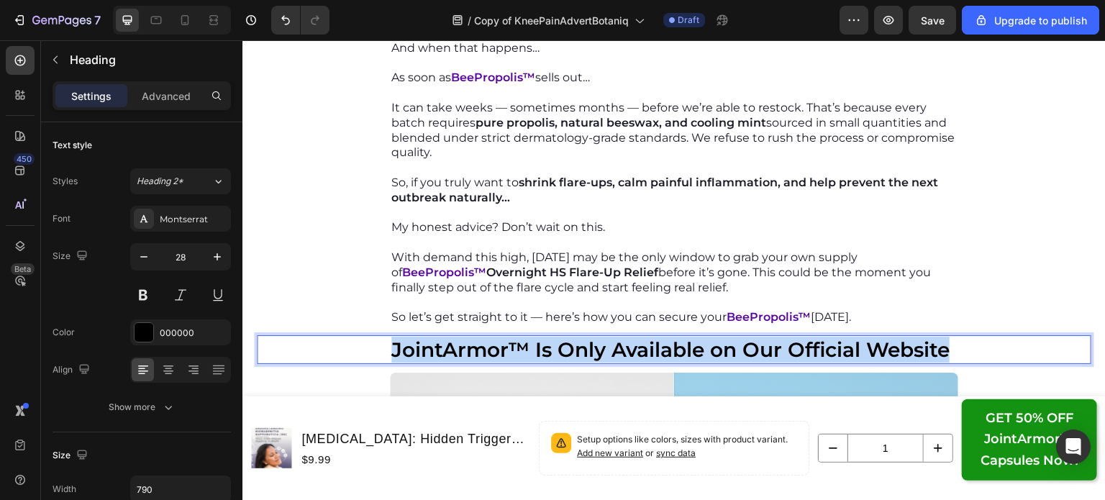
click at [539, 359] on strong "JointArmor™ Is Only Available on Our Official Website" at bounding box center [670, 349] width 558 height 24
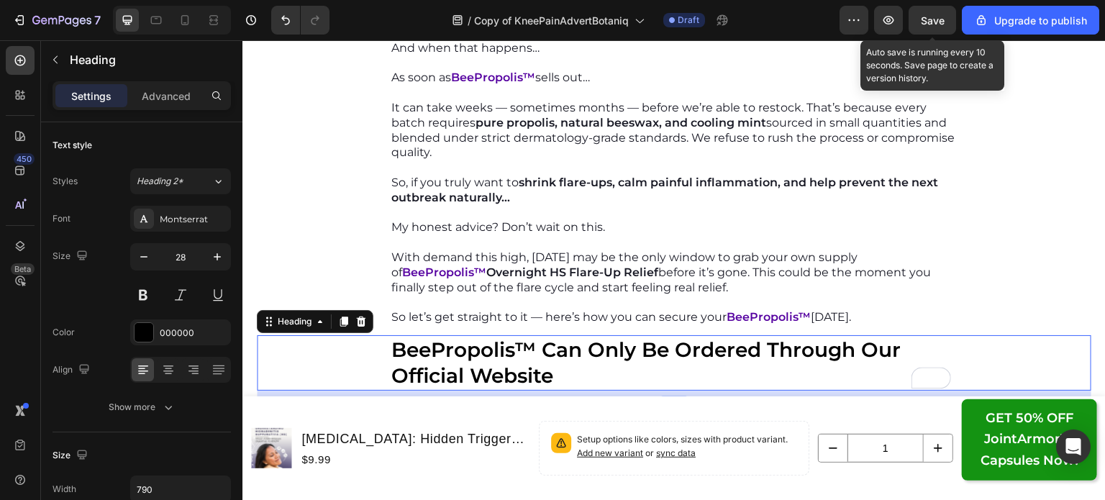
click at [930, 17] on span "Save" at bounding box center [933, 20] width 24 height 12
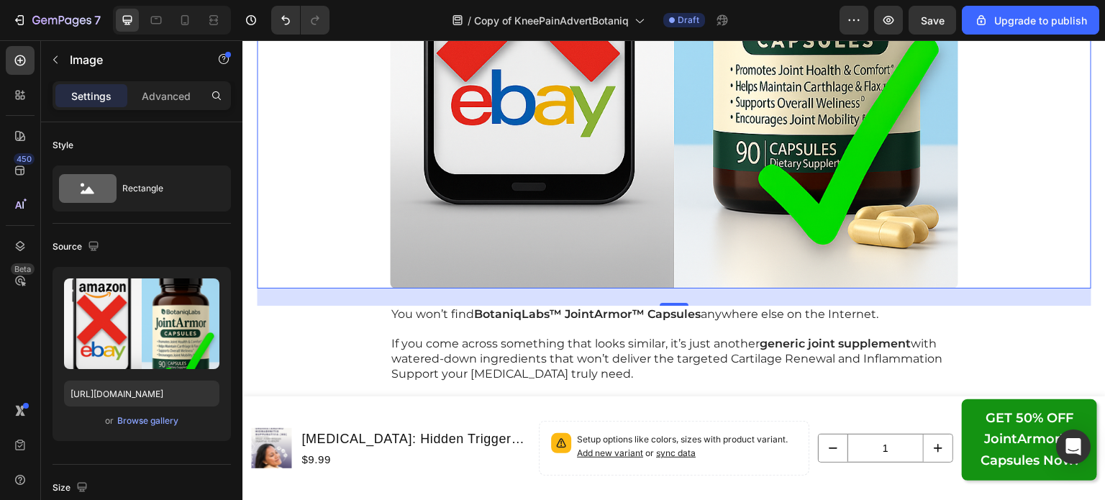
scroll to position [15133, 0]
